Goal: Task Accomplishment & Management: Manage account settings

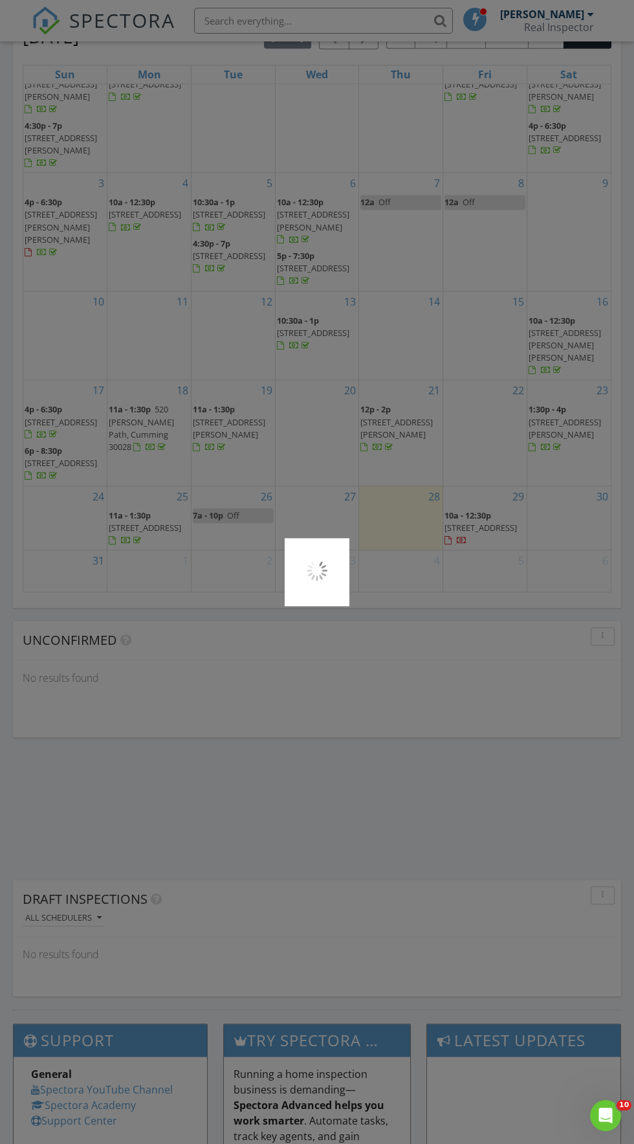
scroll to position [1479, 0]
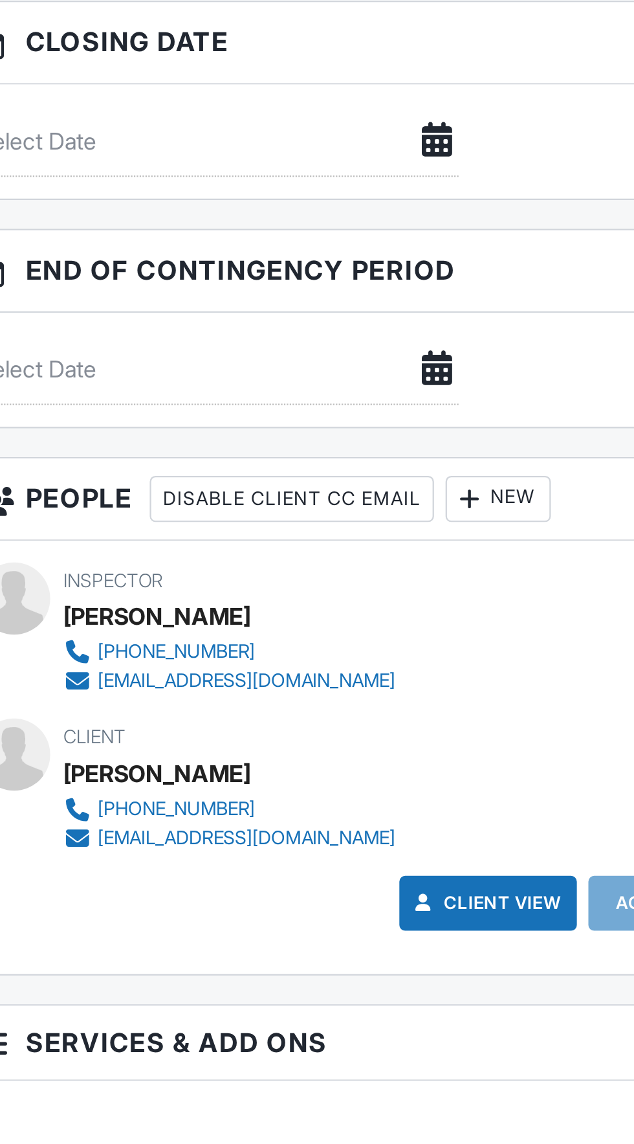
scroll to position [1012, 0]
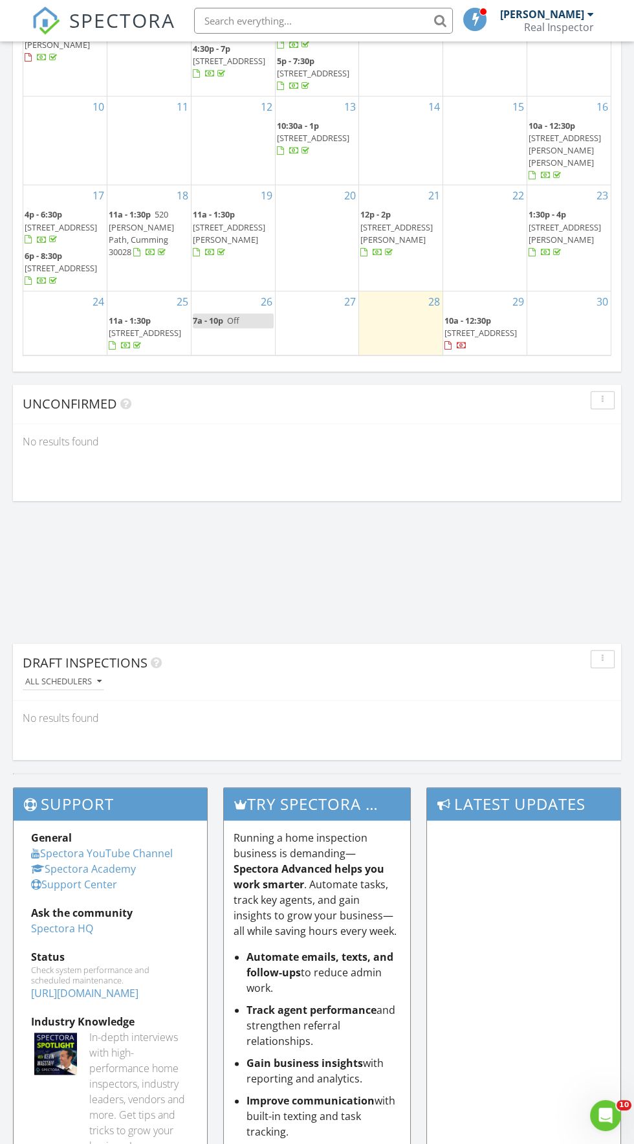
scroll to position [66, 0]
